Goal: Information Seeking & Learning: Learn about a topic

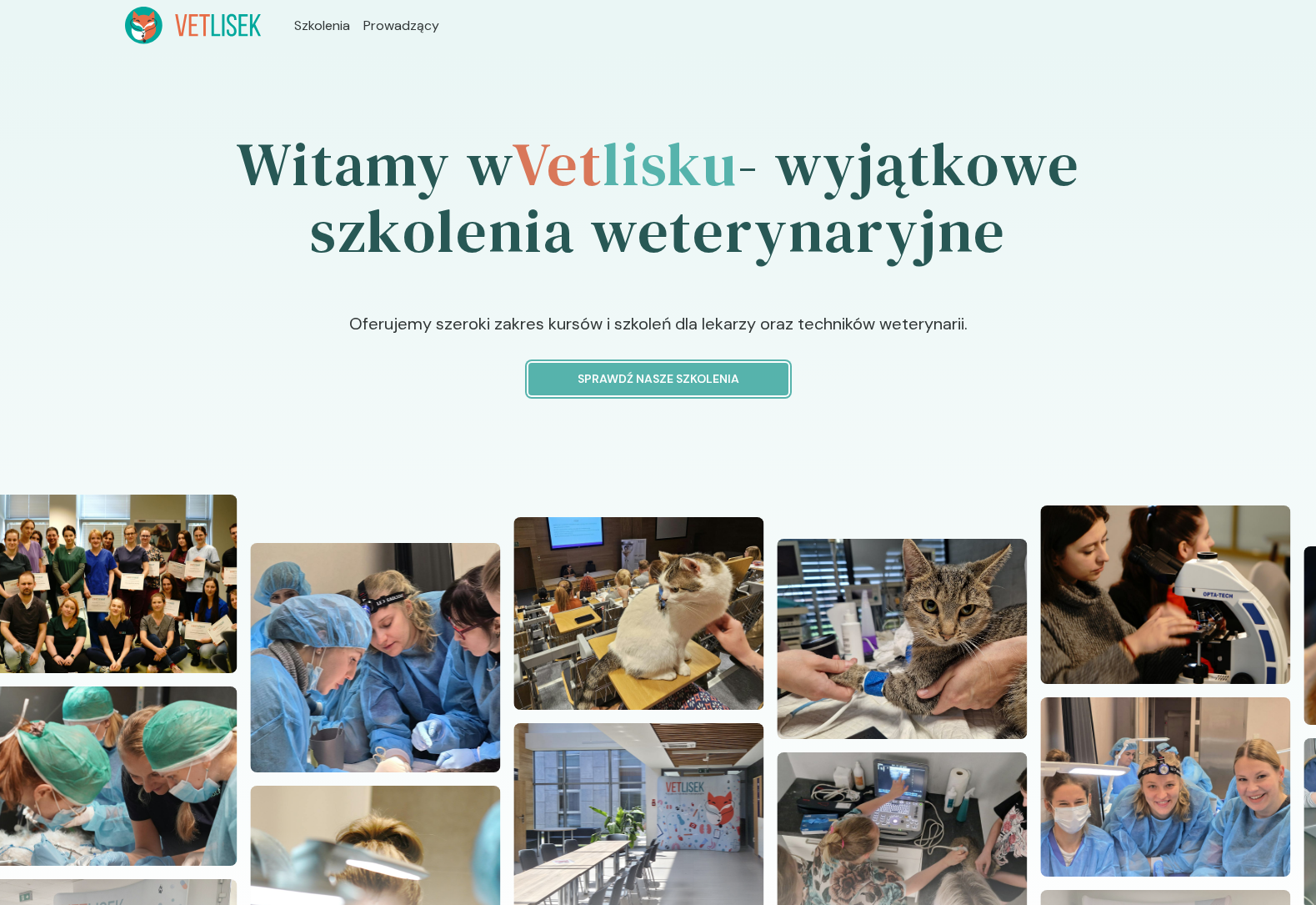
click at [643, 380] on p "Sprawdź nasze szkolenia" at bounding box center [659, 379] width 232 height 18
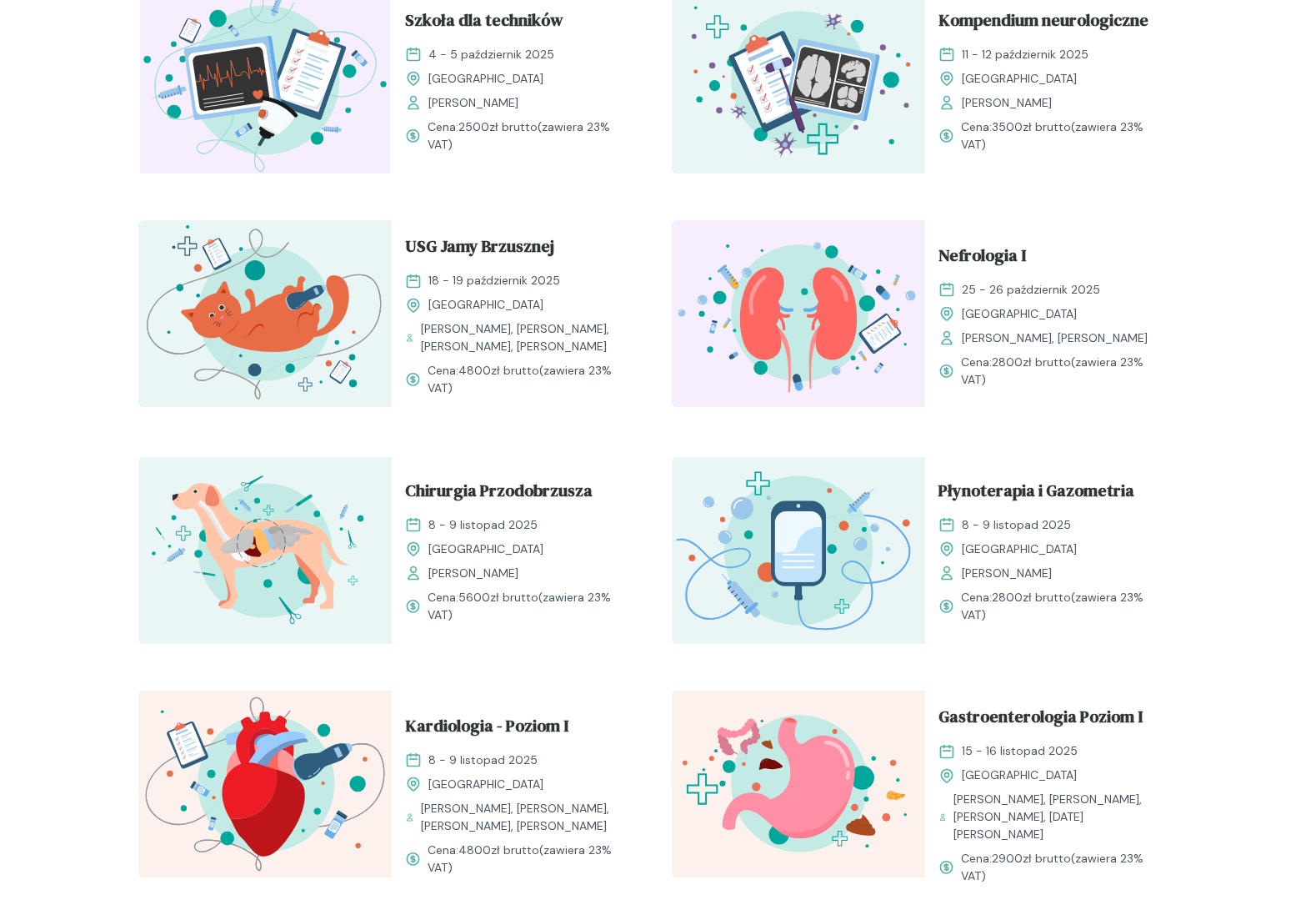
scroll to position [693, 0]
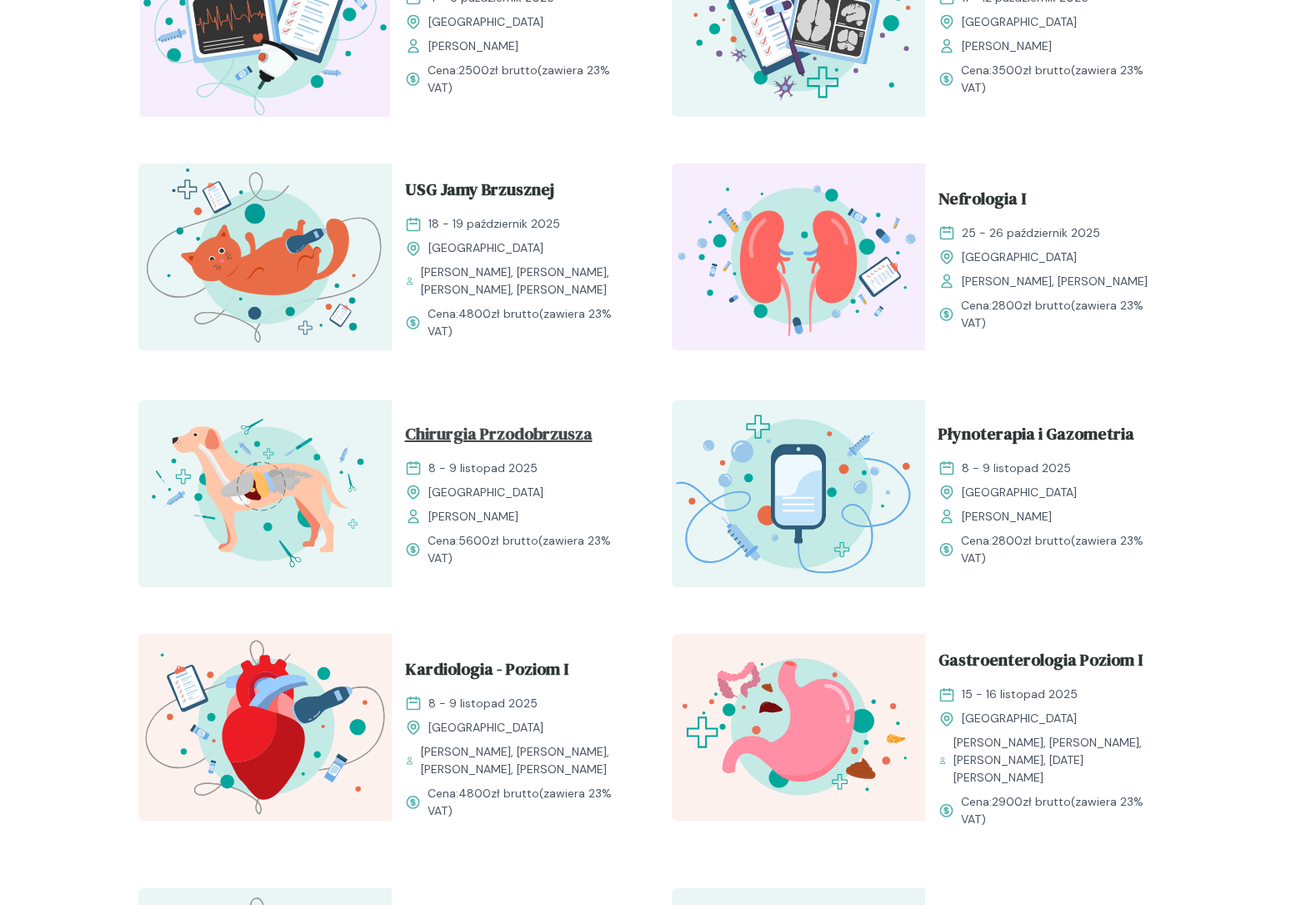
click at [563, 436] on span "Chirurgia Przodobrzusza" at bounding box center [499, 437] width 187 height 32
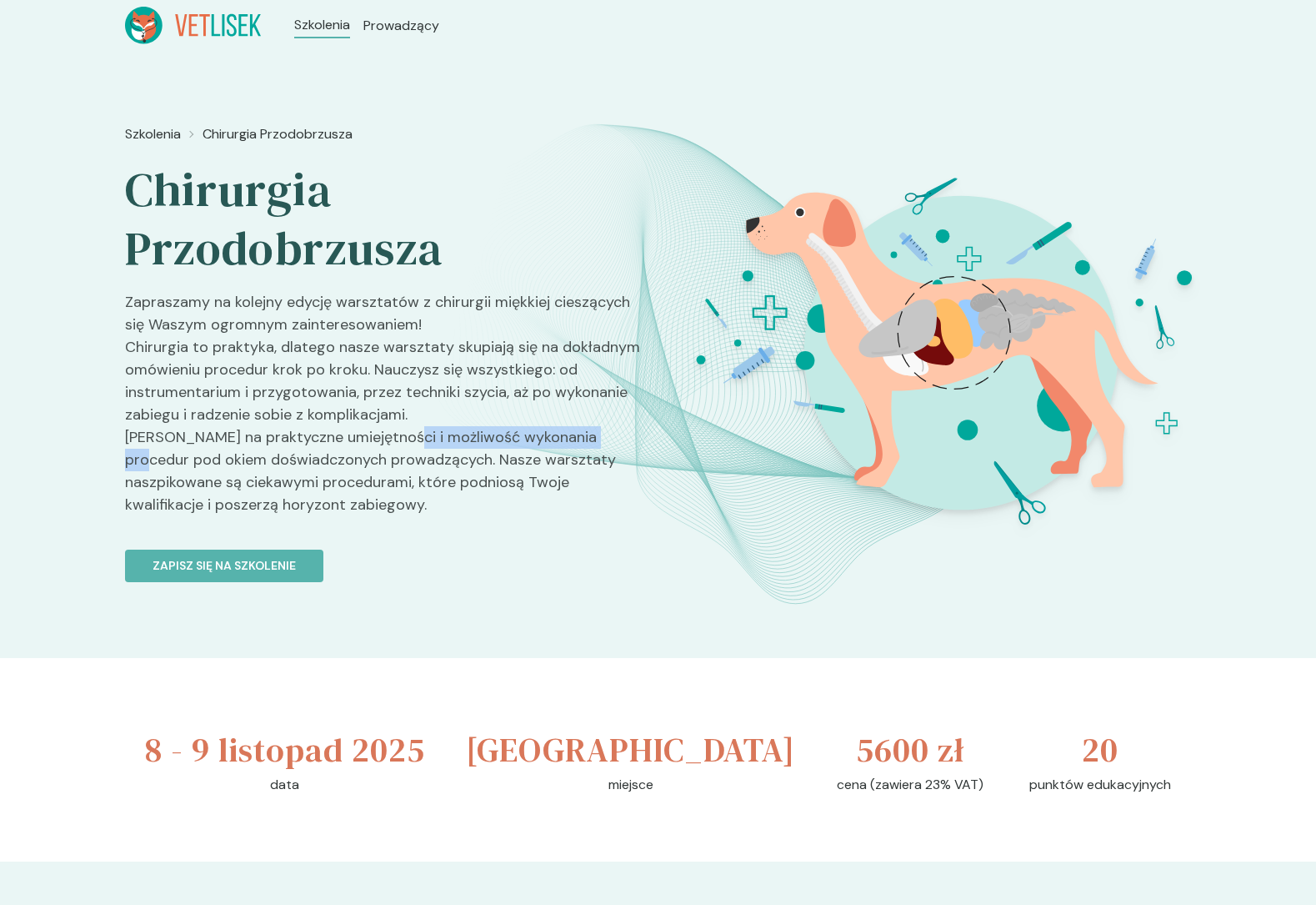
click at [441, 436] on p "Zapraszamy na kolejny edycję warsztatów z chirurgii miękkiej cieszących się Was…" at bounding box center [385, 410] width 520 height 239
click at [457, 467] on p "Zapraszamy na kolejny edycję warsztatów z chirurgii miękkiej cieszących się Was…" at bounding box center [385, 410] width 520 height 239
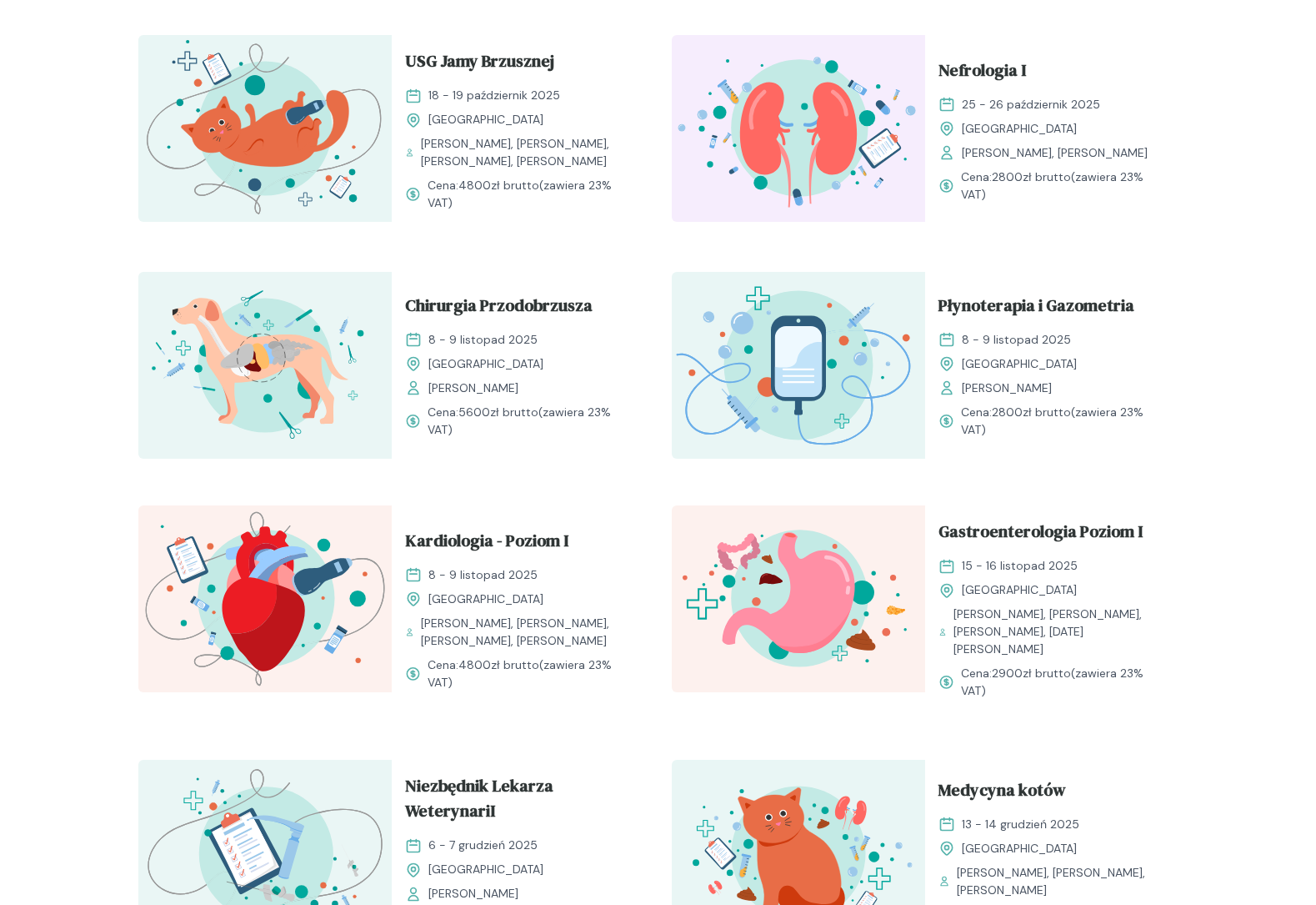
scroll to position [852, 0]
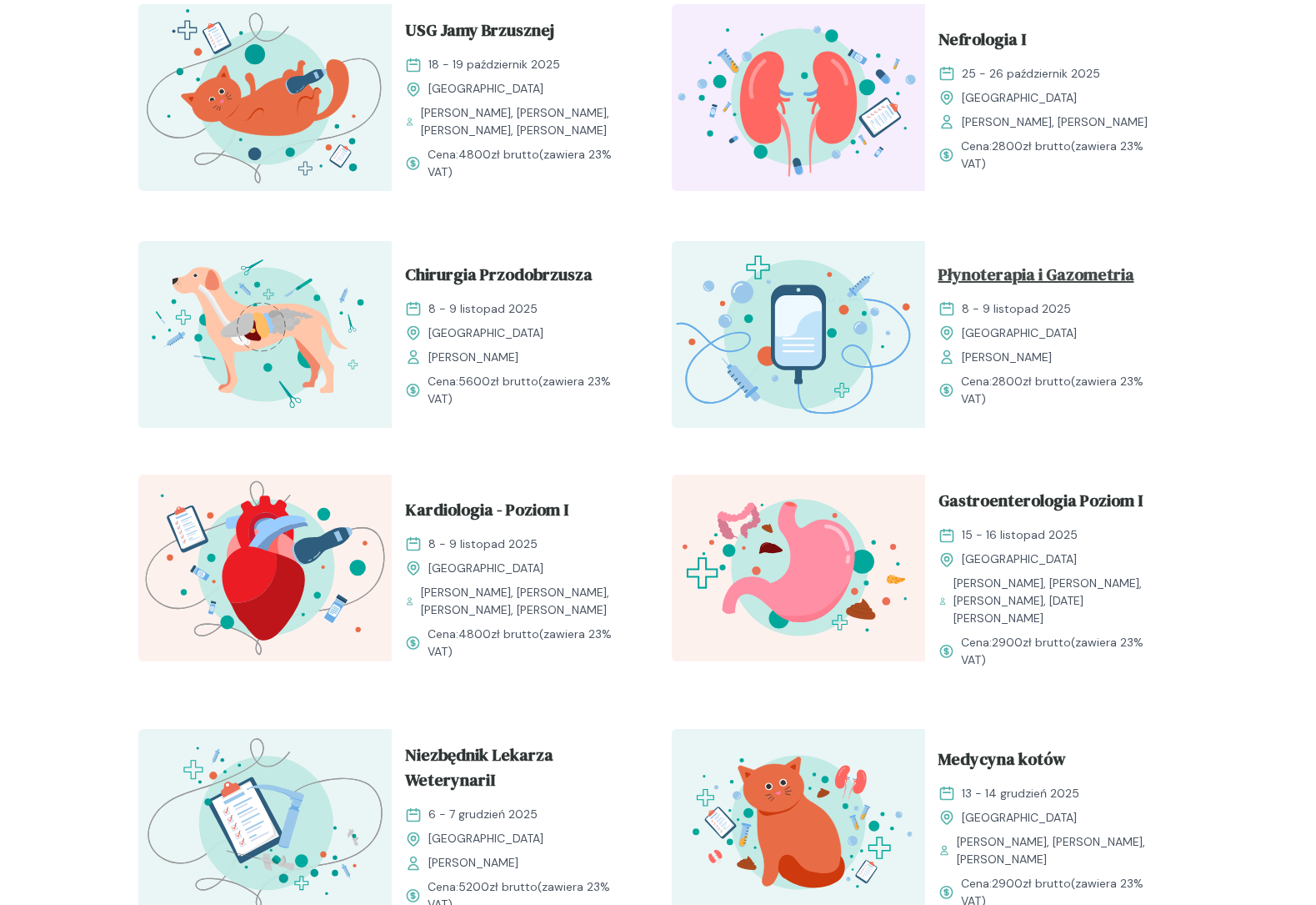
click at [1039, 281] on span "Płynoterapia i Gazometria" at bounding box center [1037, 278] width 196 height 32
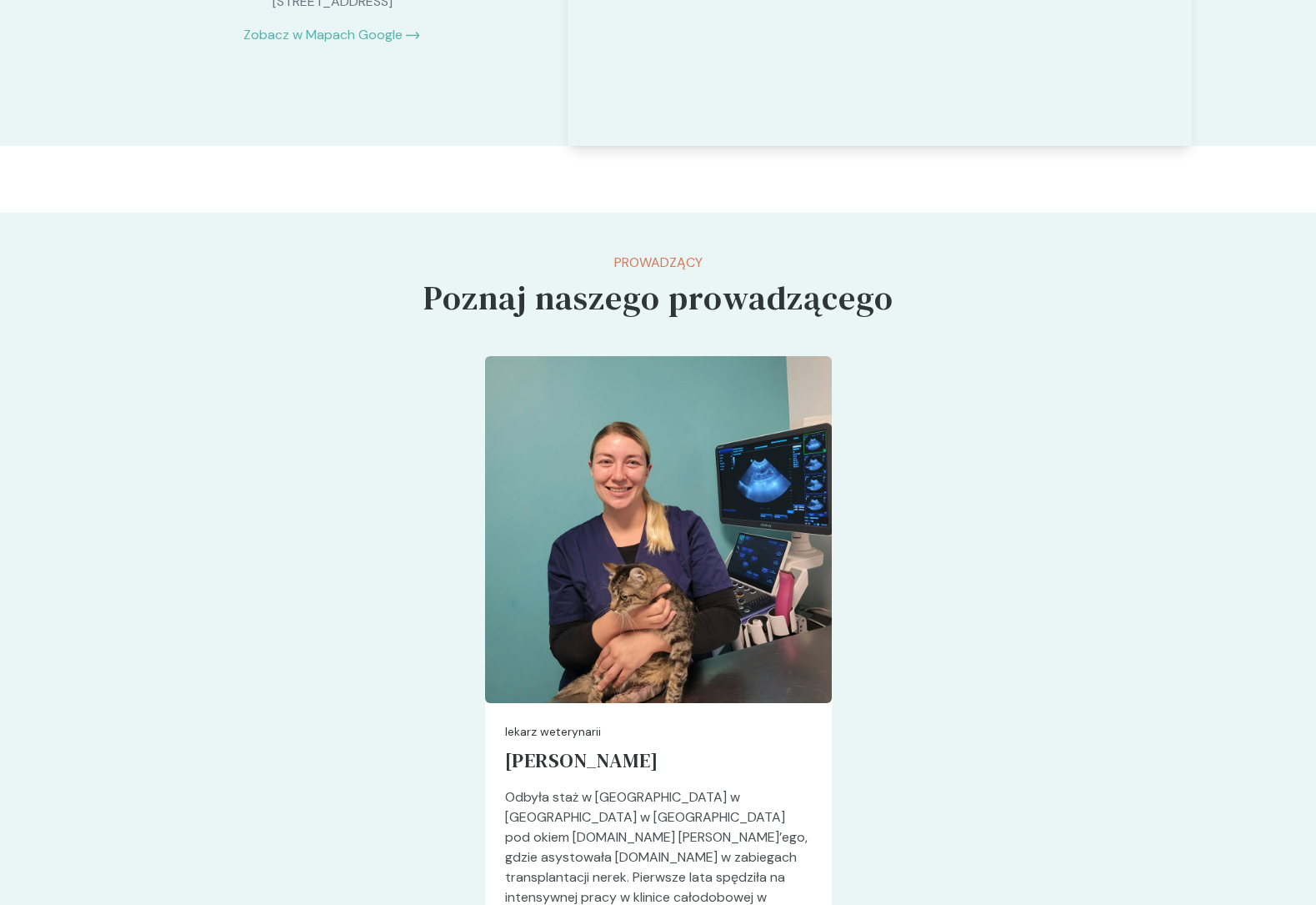
scroll to position [3868, 0]
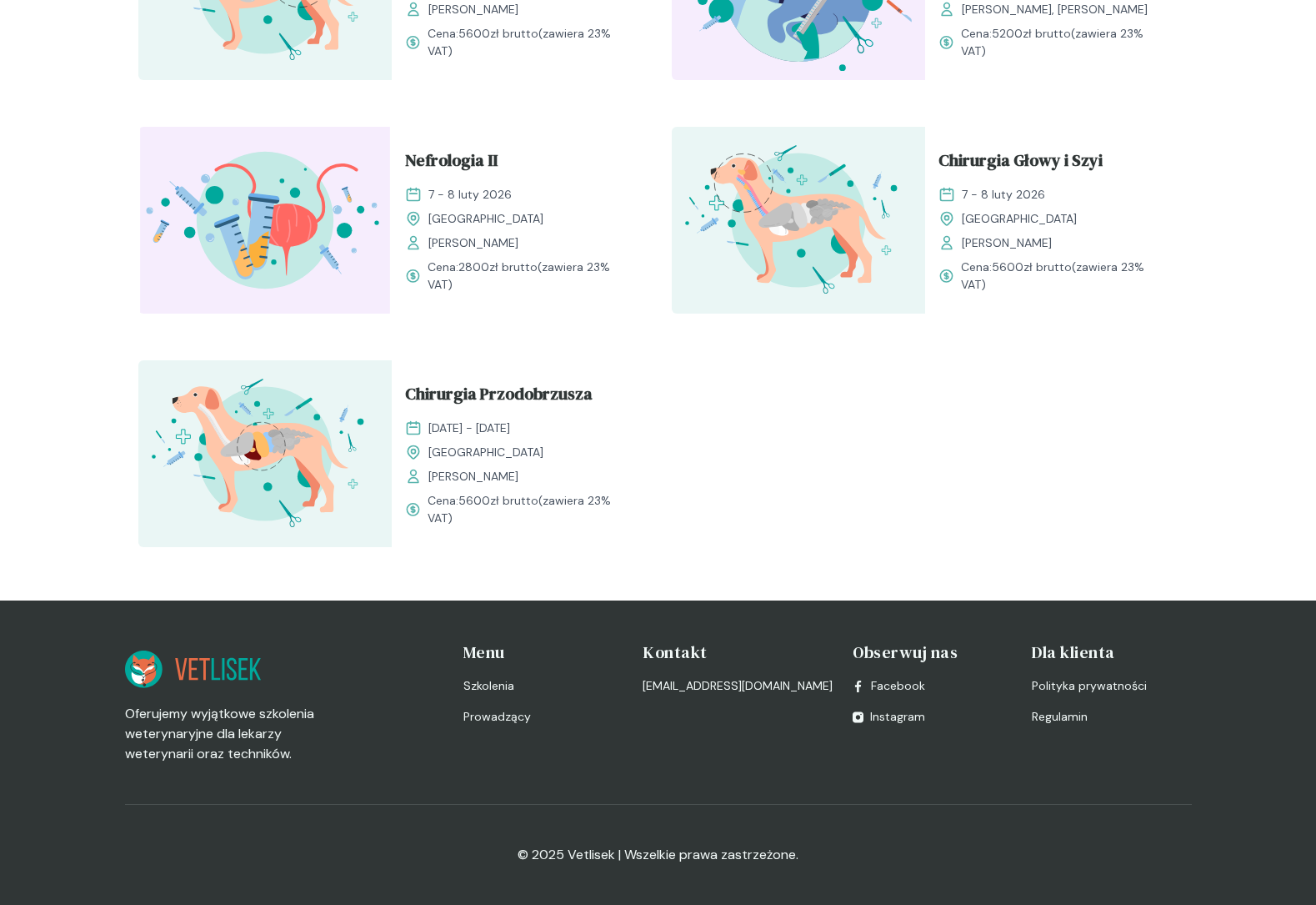
scroll to position [852, 0]
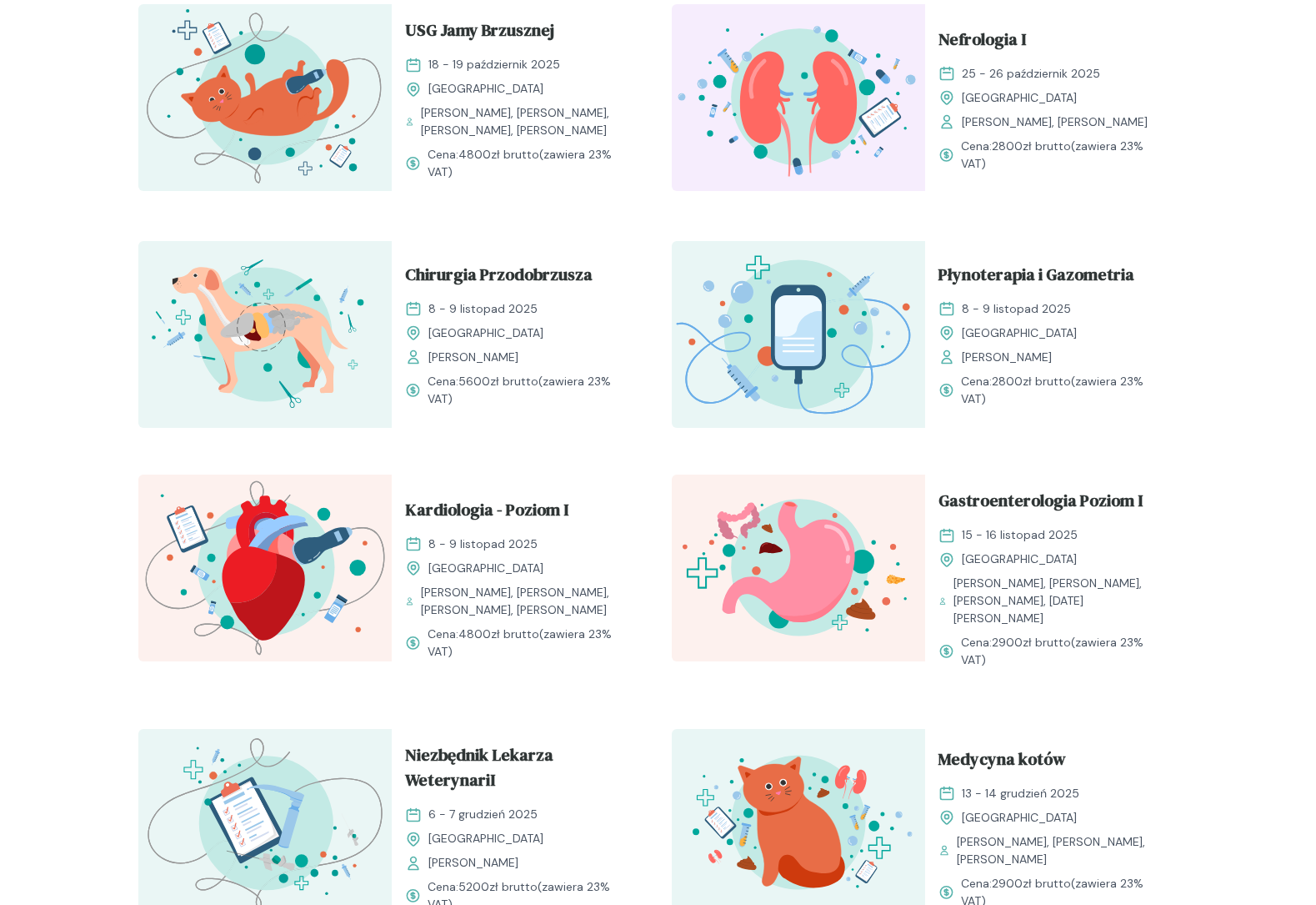
click at [59, 254] on div "Rozwijaj swoją pasję do medycyny weterynaryjnej Oferujemy starannie przygotowan…" at bounding box center [658, 557] width 1316 height 2719
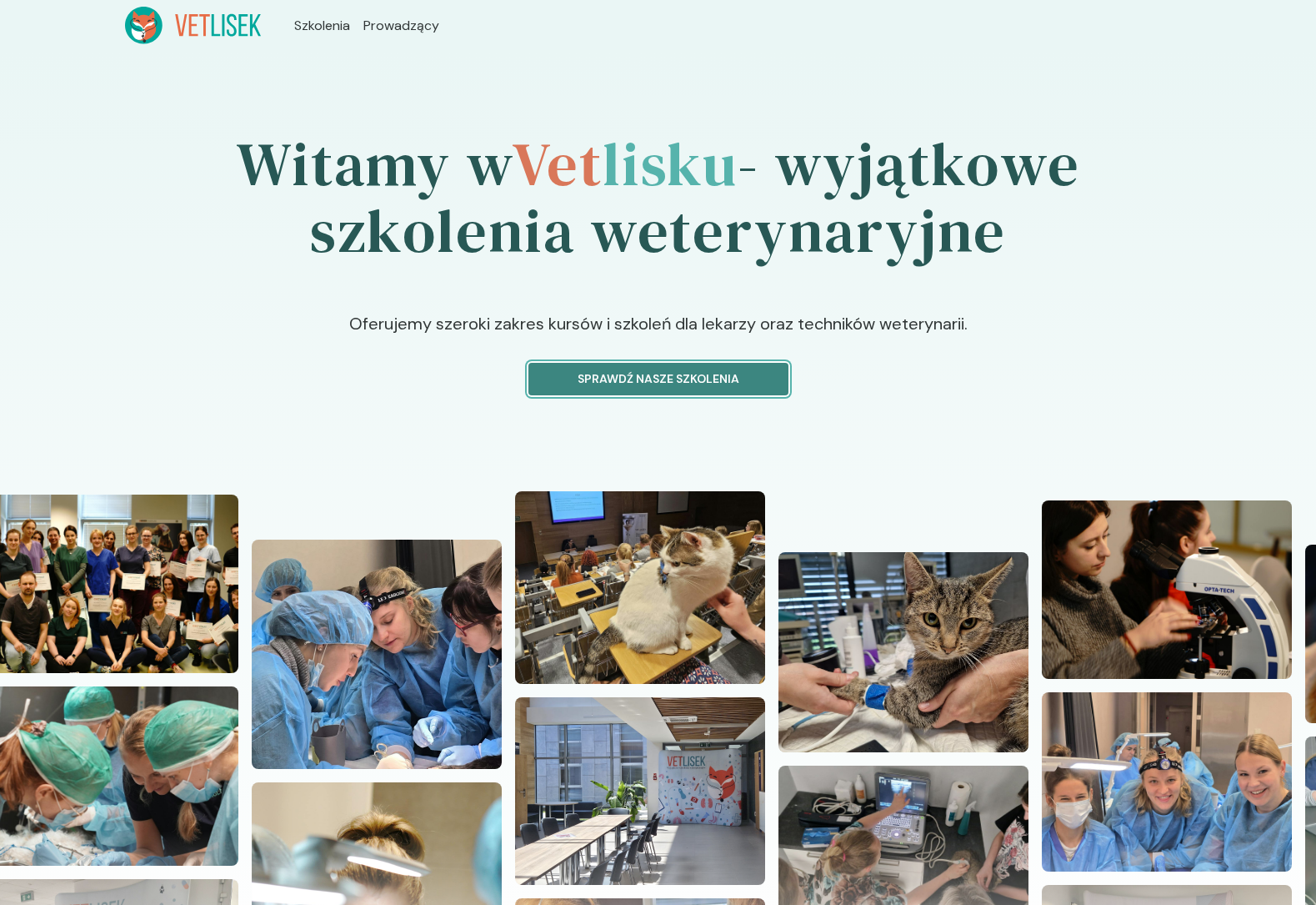
click at [644, 376] on p "Sprawdź nasze szkolenia" at bounding box center [659, 379] width 232 height 18
